Goal: Find contact information: Find contact information

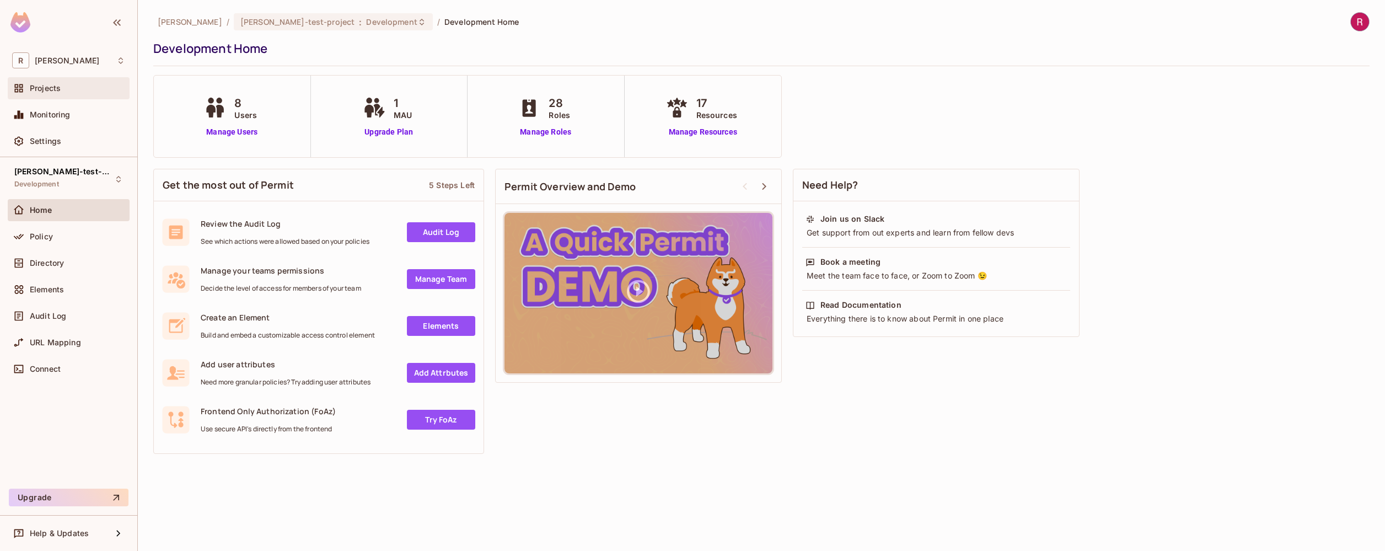
click at [65, 95] on div "Projects" at bounding box center [68, 88] width 113 height 13
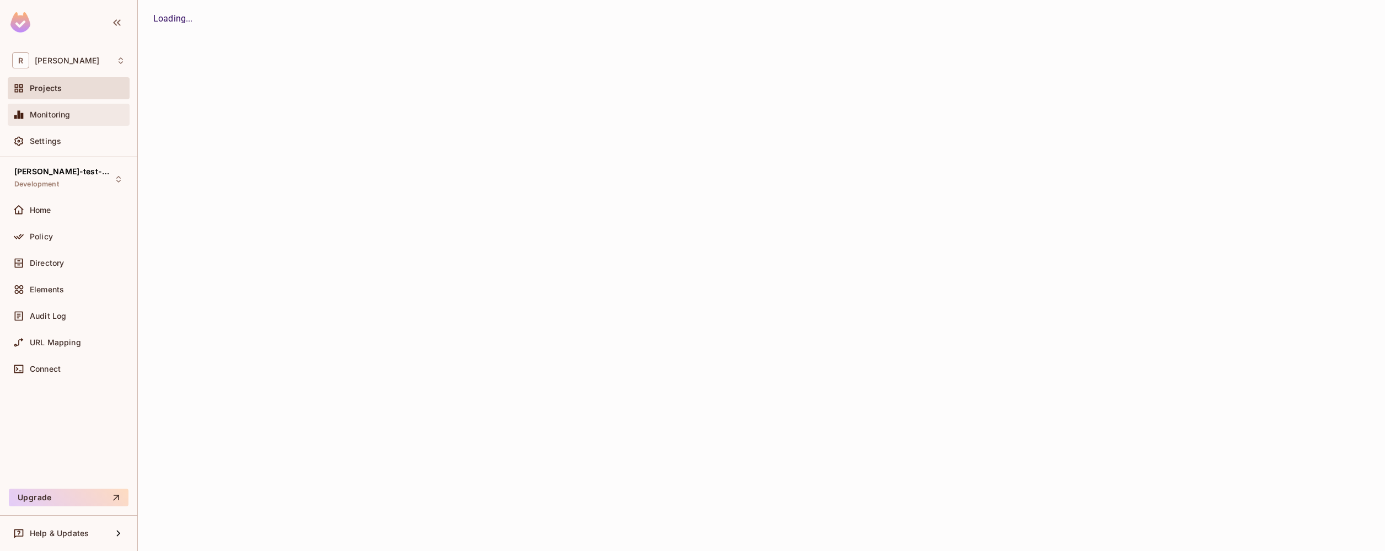
click at [65, 113] on span "Monitoring" at bounding box center [50, 114] width 41 height 9
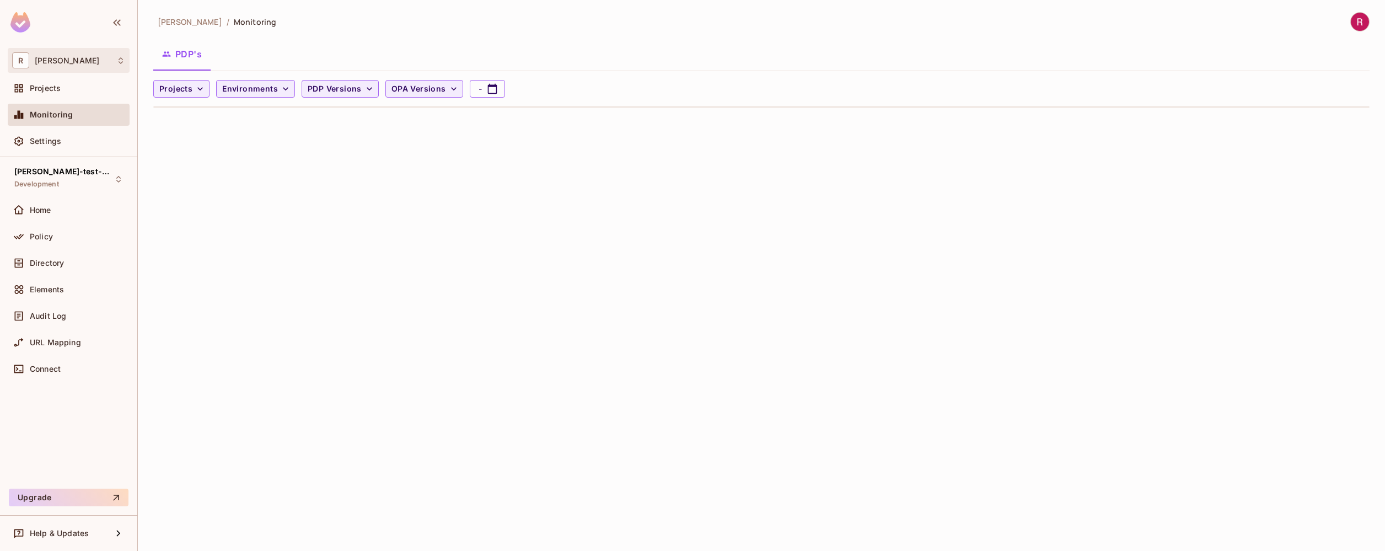
click at [61, 65] on div "[PERSON_NAME]" at bounding box center [68, 60] width 113 height 16
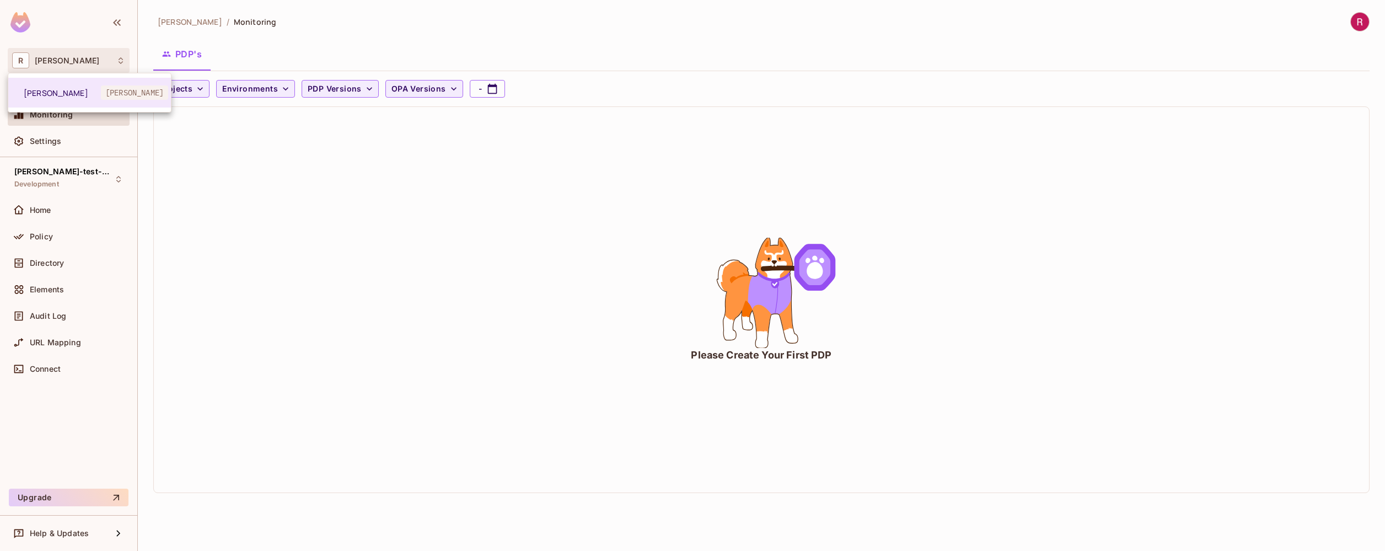
click at [72, 35] on div at bounding box center [692, 275] width 1385 height 551
click at [66, 138] on div "Settings" at bounding box center [77, 141] width 95 height 9
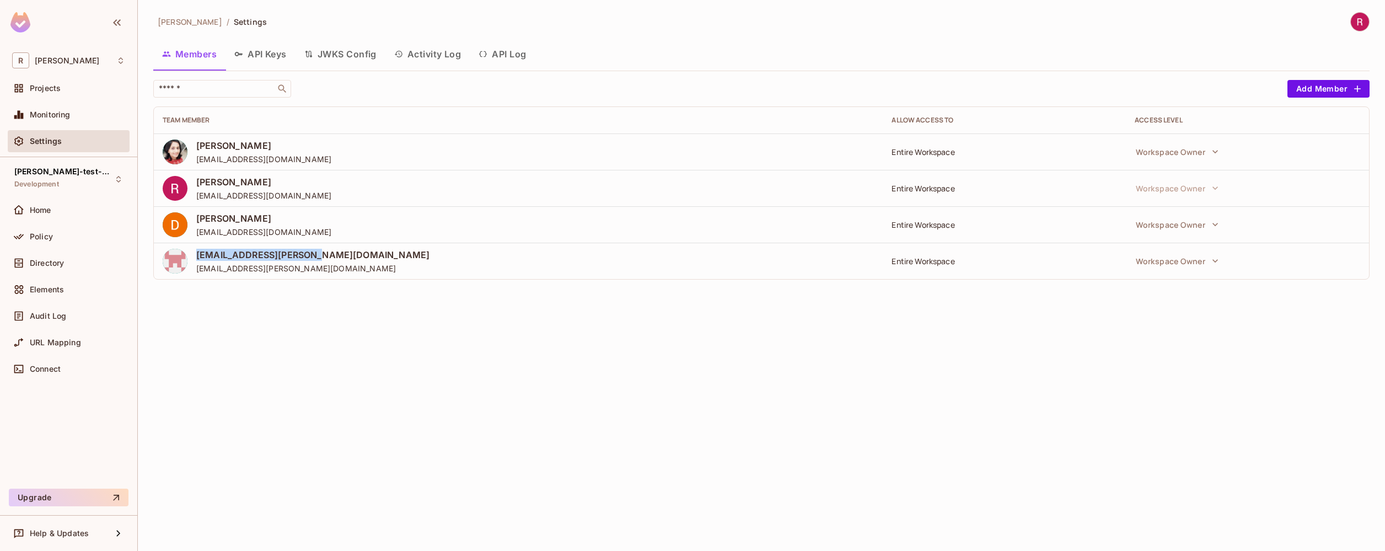
drag, startPoint x: 302, startPoint y: 255, endPoint x: 198, endPoint y: 255, distance: 104.2
click at [198, 255] on span "[EMAIL_ADDRESS][PERSON_NAME][DOMAIN_NAME]" at bounding box center [312, 255] width 233 height 12
copy span "[EMAIL_ADDRESS][PERSON_NAME][DOMAIN_NAME]"
click at [341, 307] on div "[PERSON_NAME]-poc / Settings Members API Keys JWKS Config Activity Log API Log …" at bounding box center [762, 275] width 1248 height 551
